Goal: Task Accomplishment & Management: Manage account settings

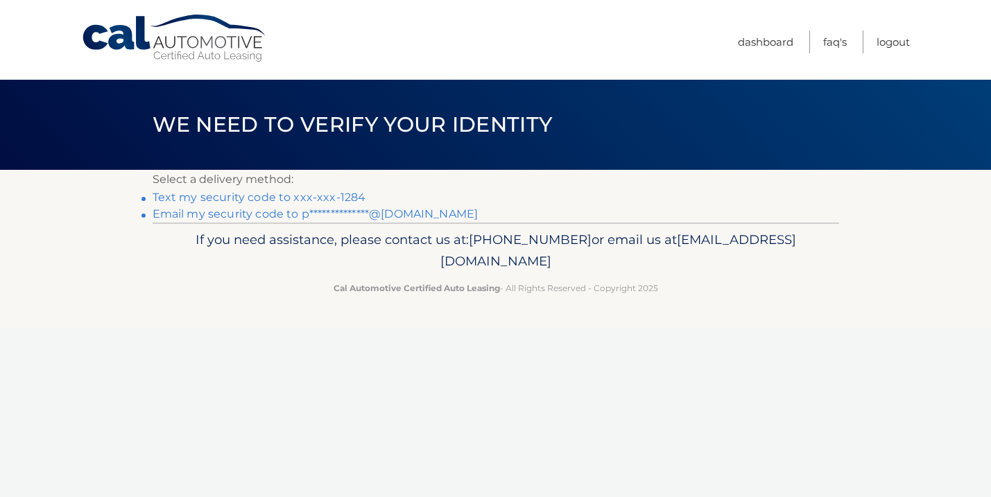
click at [338, 192] on link "Text my security code to xxx-xxx-1284" at bounding box center [260, 197] width 214 height 13
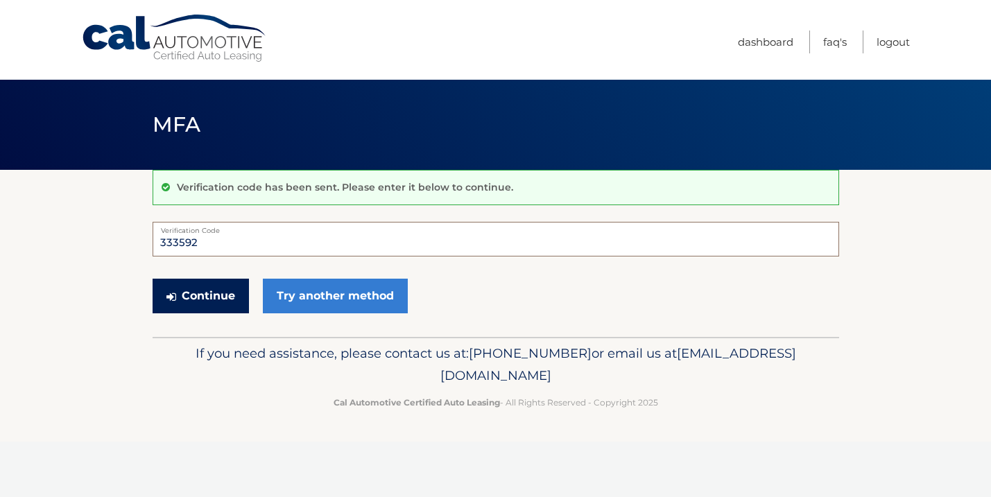
type input "333592"
click at [187, 298] on button "Continue" at bounding box center [201, 296] width 96 height 35
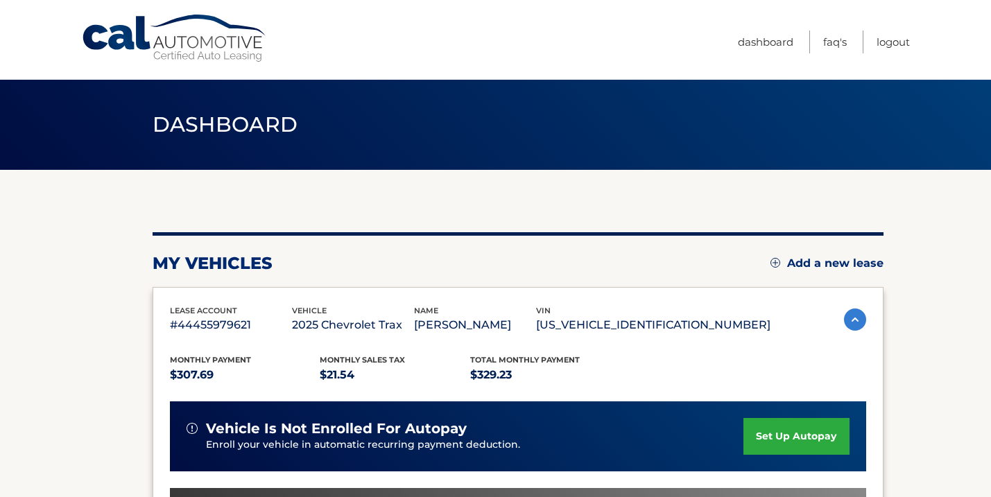
click at [813, 435] on link "set up autopay" at bounding box center [795, 436] width 105 height 37
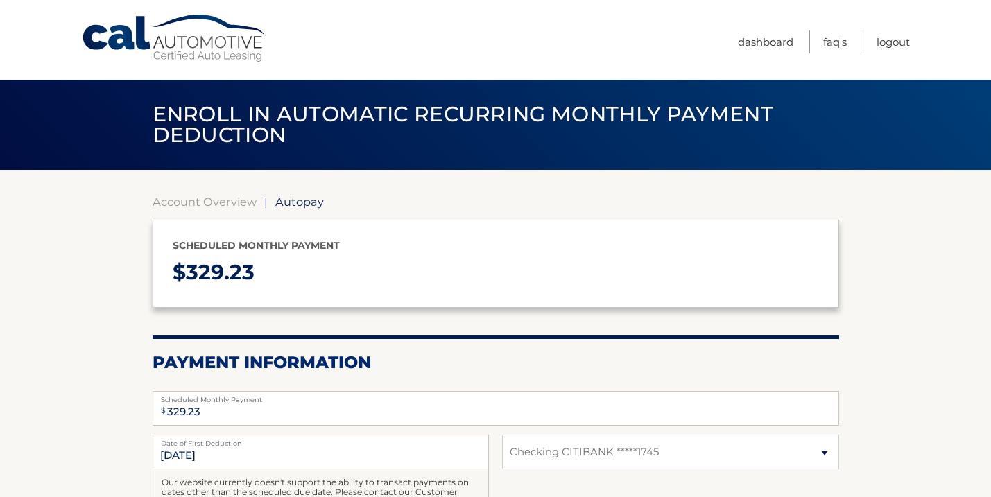
select select "NTljMDgyOTctMTdmNy00NzY3LTgxZWItNjdiZjQ1Yzk4MzFj"
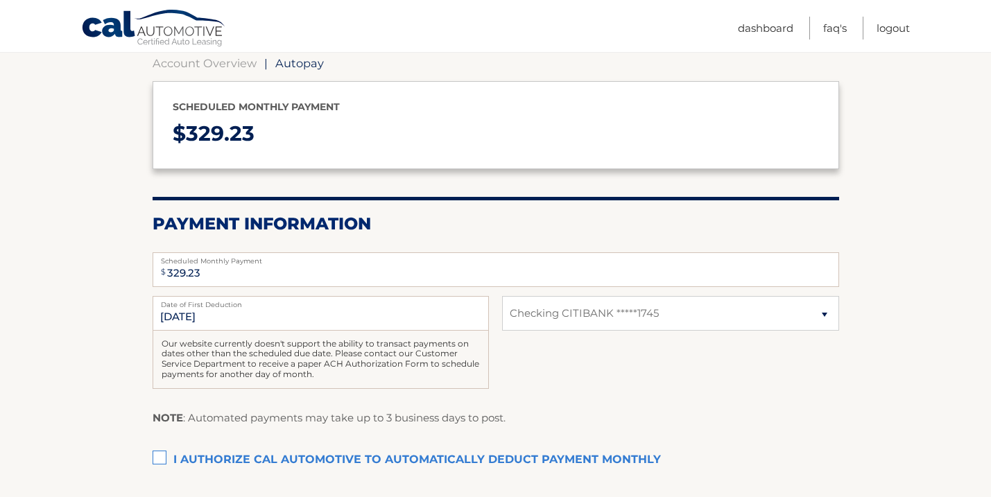
scroll to position [140, 0]
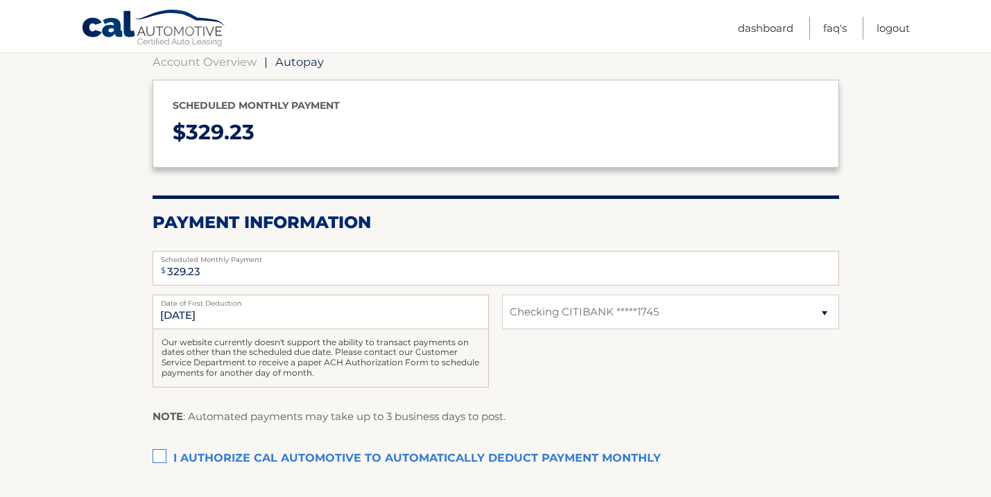
click at [162, 449] on label "I authorize cal automotive to automatically deduct payment monthly This checkbo…" at bounding box center [496, 459] width 686 height 28
click at [0, 0] on input "I authorize cal automotive to automatically deduct payment monthly This checkbo…" at bounding box center [0, 0] width 0 height 0
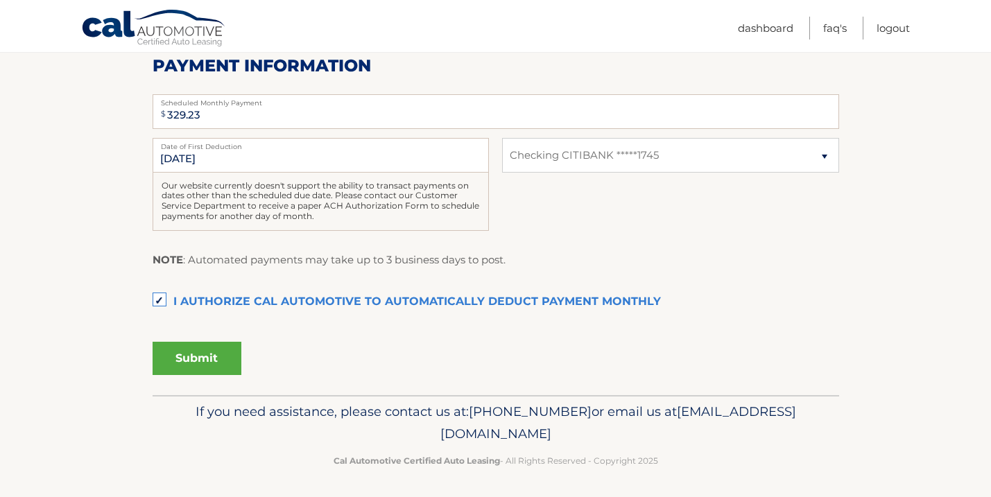
scroll to position [295, 0]
click at [200, 351] on button "Submit" at bounding box center [197, 359] width 89 height 33
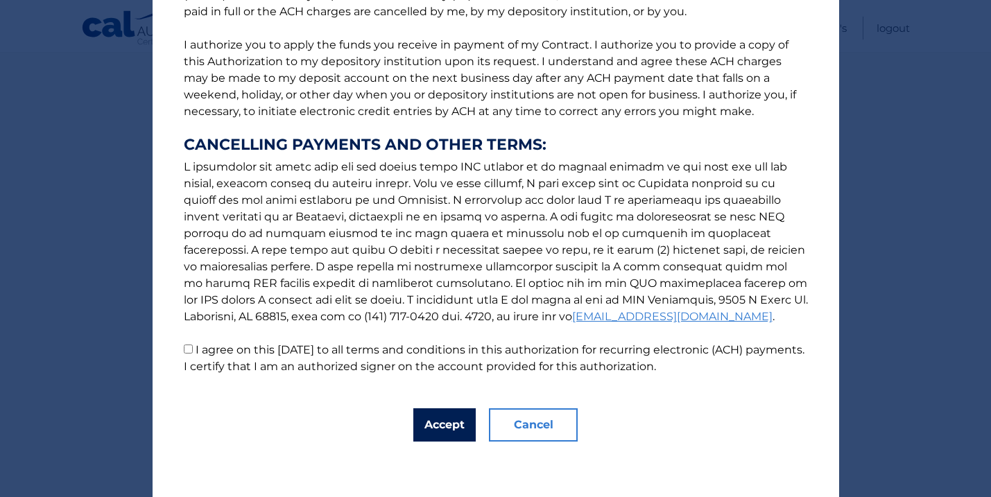
scroll to position [158, 0]
click at [443, 417] on button "Accept" at bounding box center [444, 424] width 62 height 33
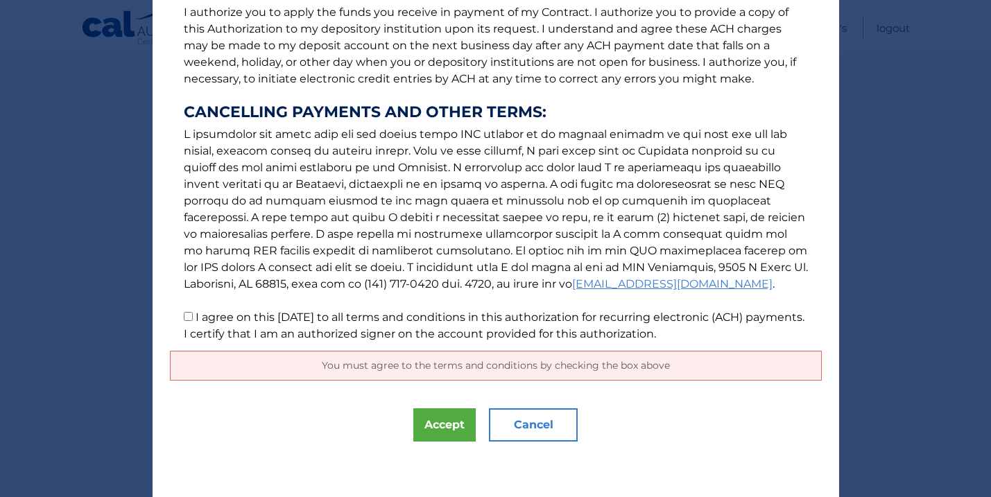
scroll to position [191, 0]
click at [454, 428] on button "Accept" at bounding box center [444, 424] width 62 height 33
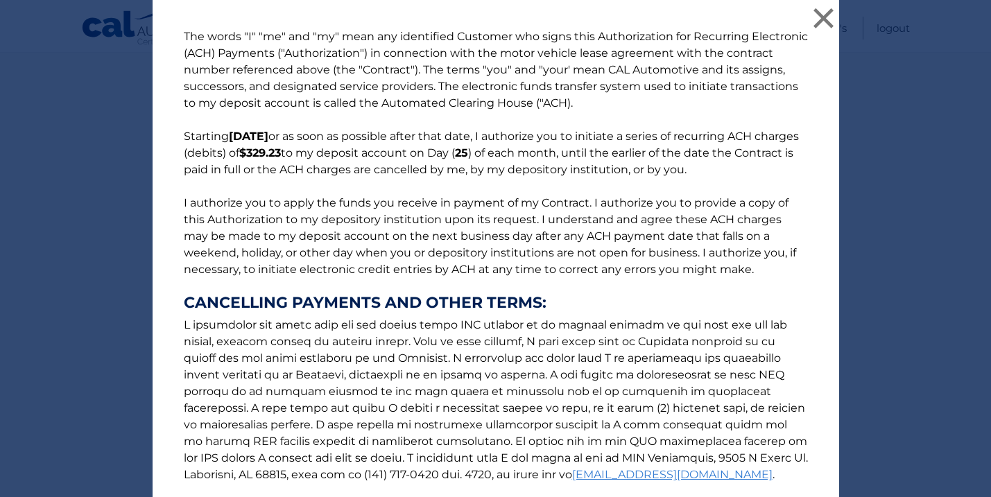
scroll to position [0, 0]
click at [448, 71] on p "The words "I" "me" and "my" mean any identified Customer who signs this Authori…" at bounding box center [496, 280] width 652 height 505
click at [822, 19] on button "×" at bounding box center [824, 18] width 28 height 28
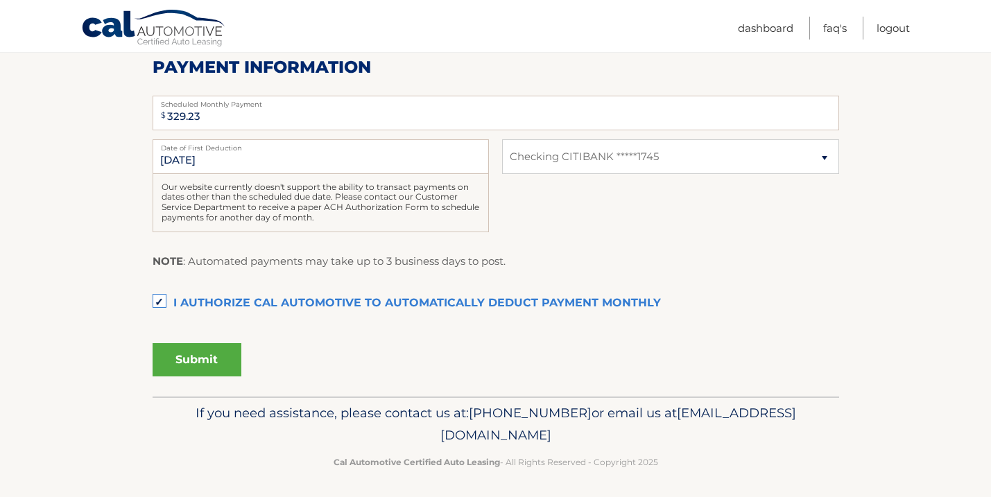
click at [193, 356] on button "Submit" at bounding box center [197, 359] width 89 height 33
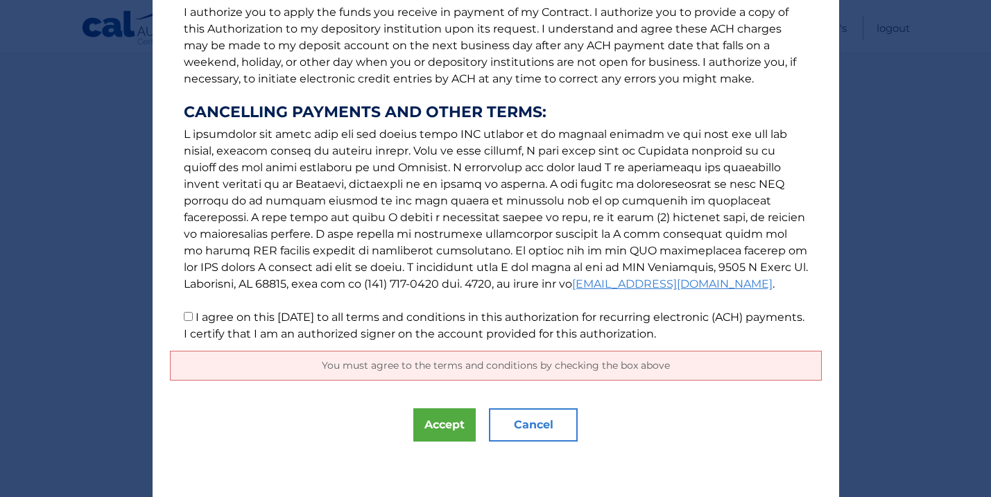
scroll to position [191, 0]
click at [426, 421] on button "Accept" at bounding box center [444, 424] width 62 height 33
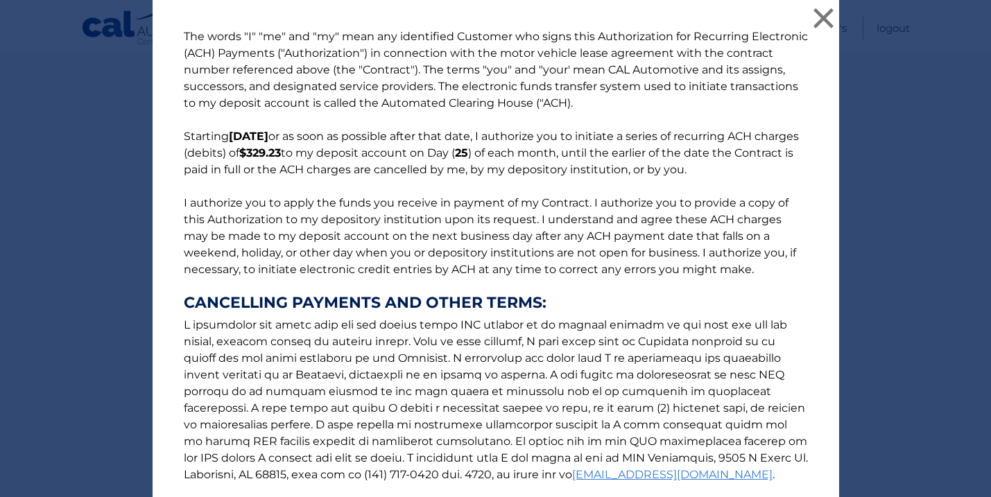
scroll to position [0, 0]
click at [216, 78] on p "The words "I" "me" and "my" mean any identified Customer who signs this Authori…" at bounding box center [496, 280] width 652 height 505
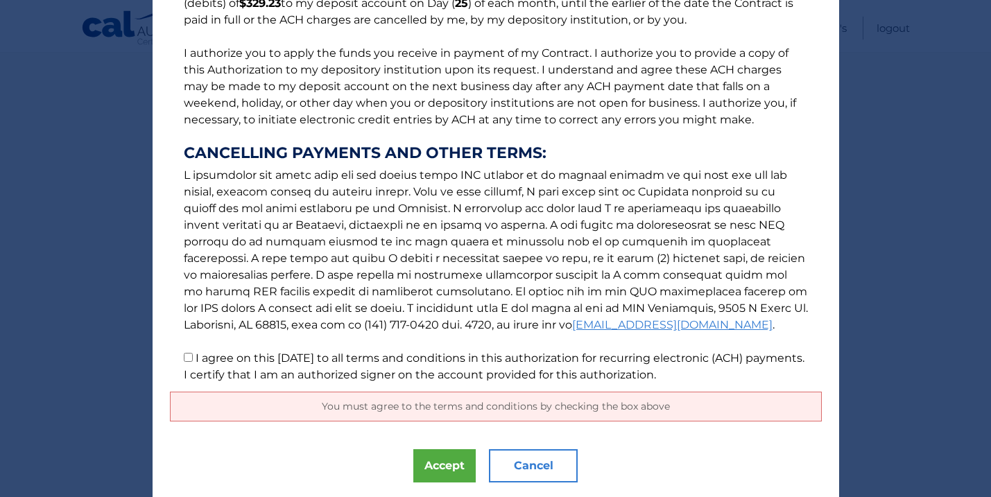
click at [187, 360] on input "I agree on this 09/29/2025 to all terms and conditions in this authorization fo…" at bounding box center [188, 357] width 9 height 9
checkbox input "true"
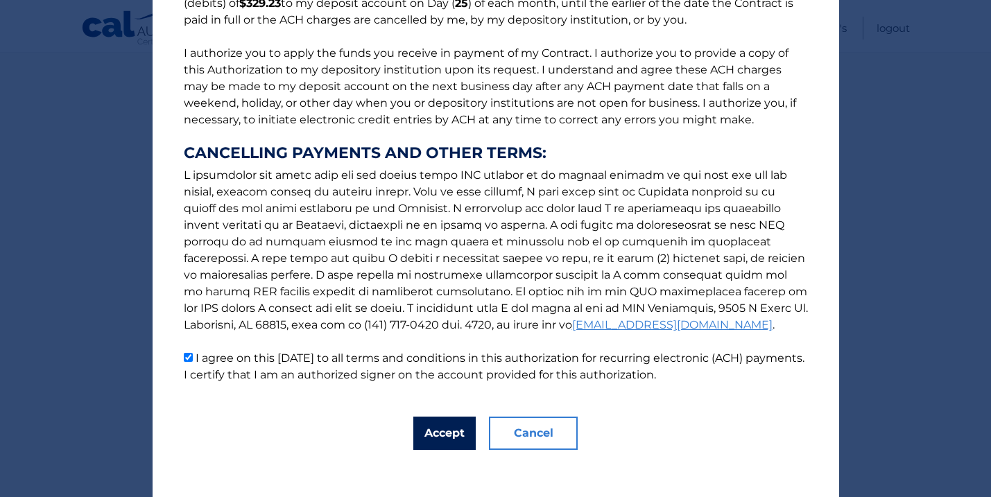
click at [444, 435] on button "Accept" at bounding box center [444, 433] width 62 height 33
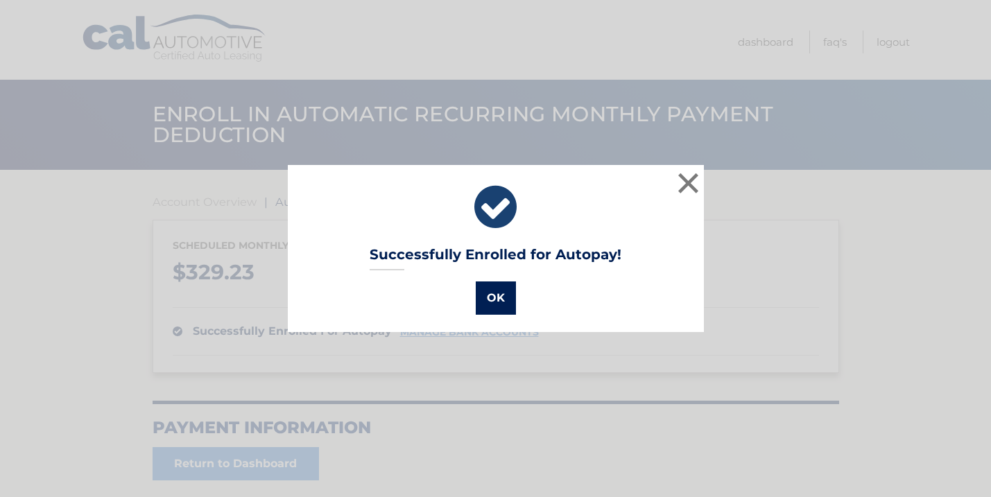
click at [499, 294] on button "OK" at bounding box center [496, 298] width 40 height 33
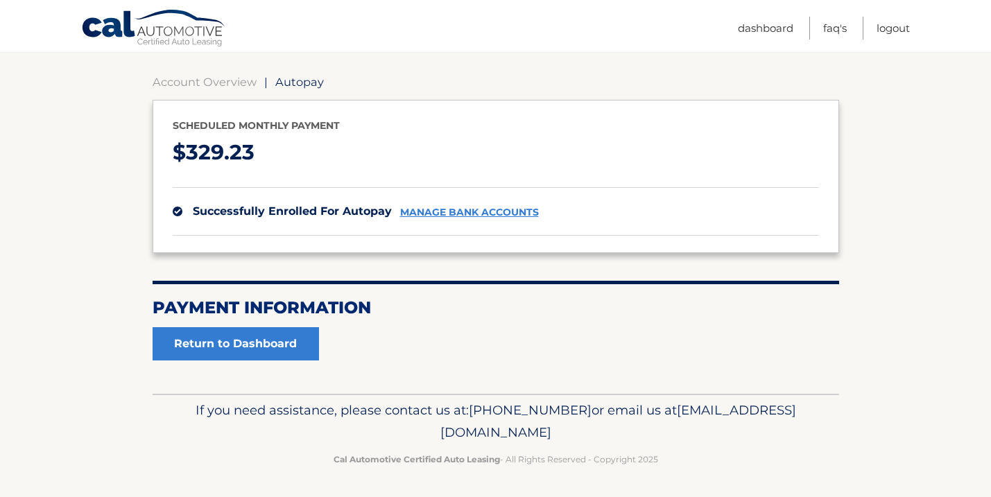
scroll to position [119, 0]
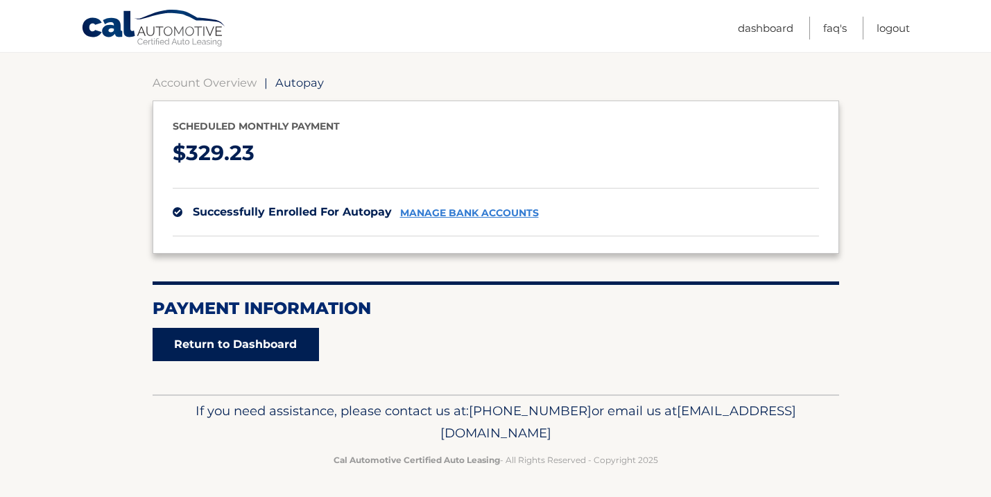
click at [246, 331] on link "Return to Dashboard" at bounding box center [236, 344] width 166 height 33
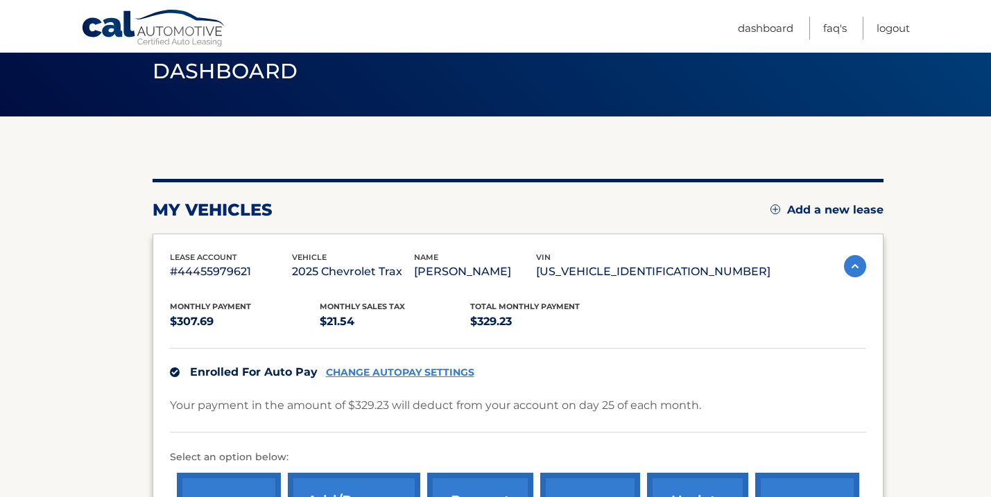
scroll to position [144, 0]
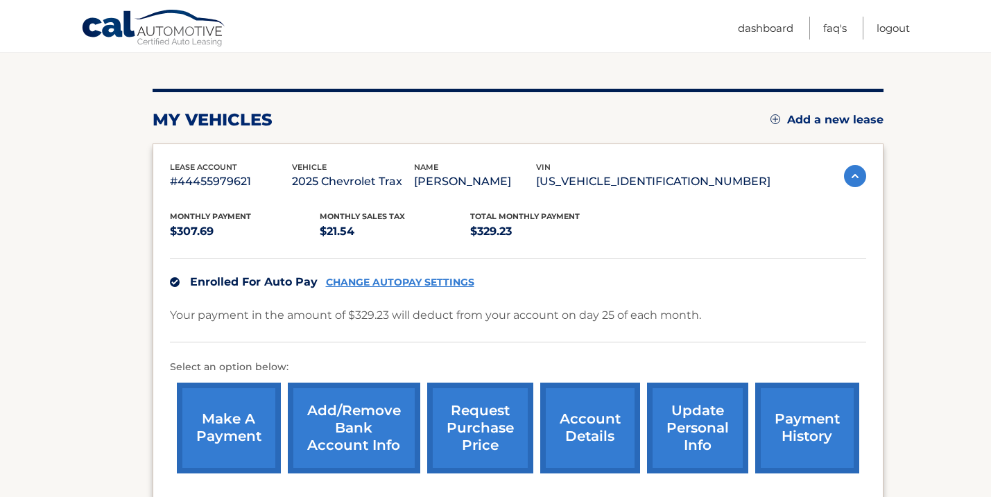
click at [786, 438] on link "payment history" at bounding box center [807, 428] width 104 height 91
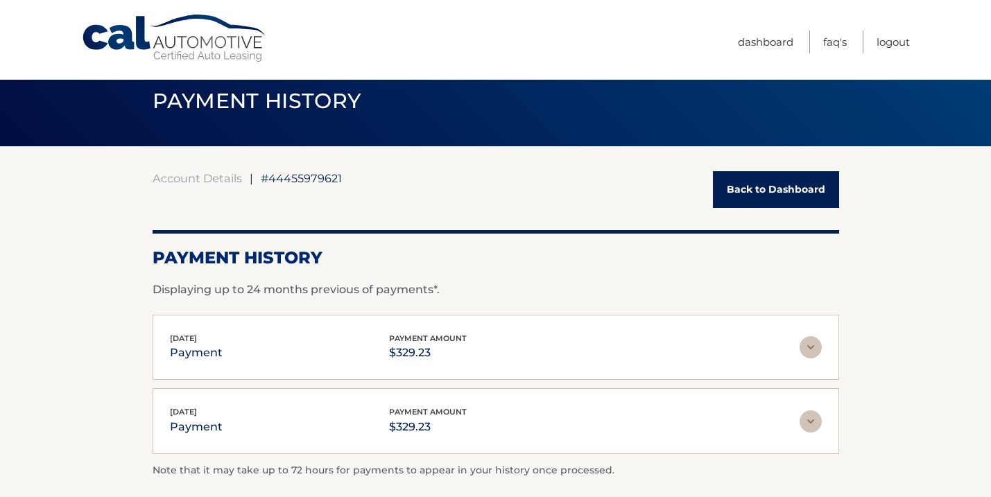
scroll to position [20, 0]
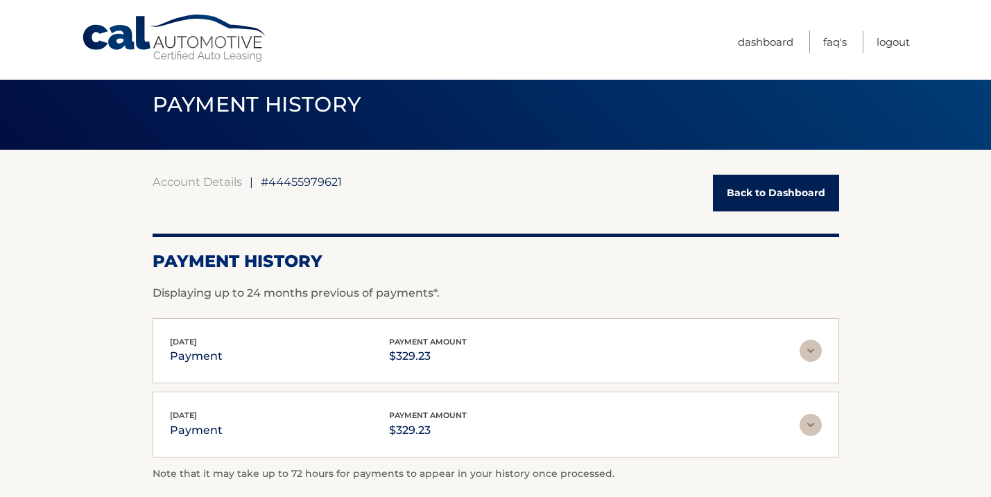
click at [812, 346] on img at bounding box center [810, 351] width 22 height 22
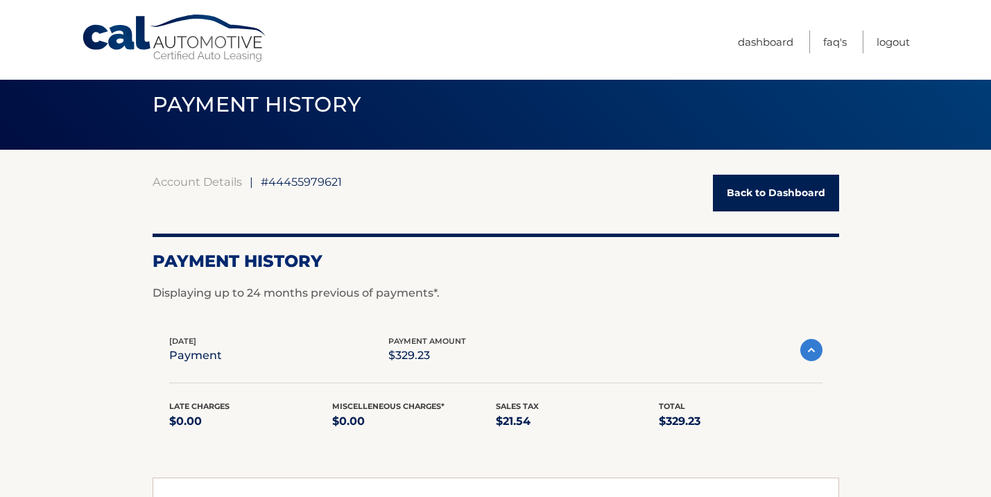
click at [812, 346] on img at bounding box center [811, 350] width 22 height 22
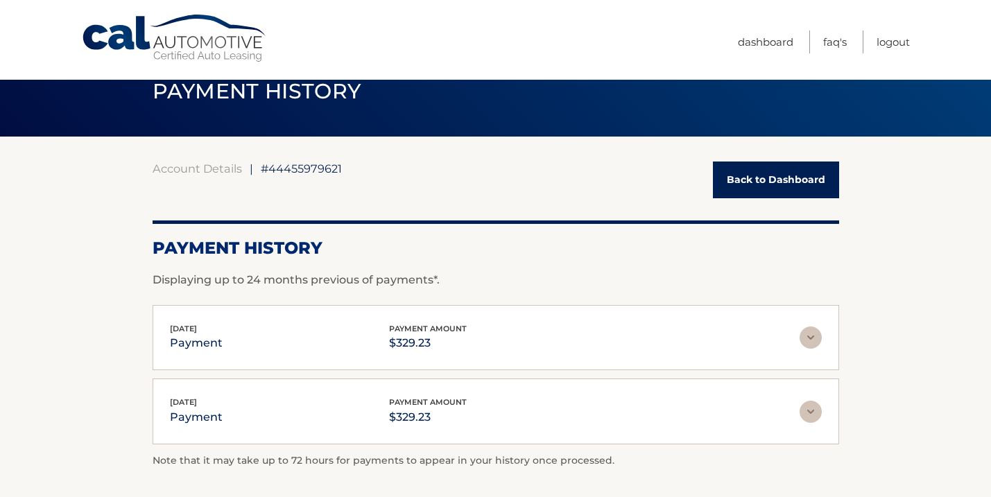
scroll to position [34, 0]
